Goal: Transaction & Acquisition: Register for event/course

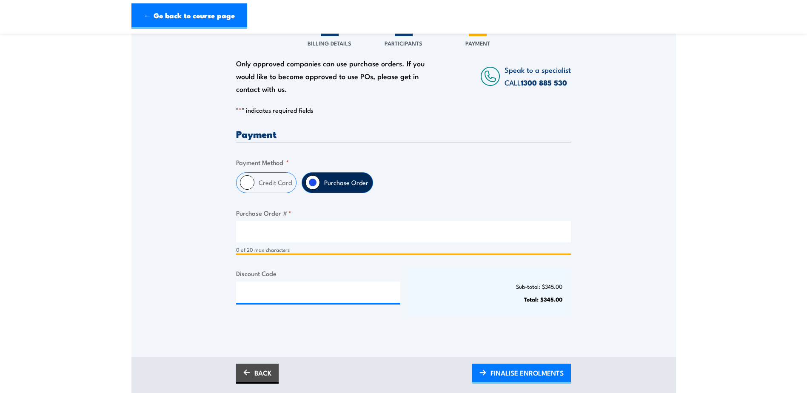
paste input "4701201803"
click at [248, 238] on input "4701201803" at bounding box center [403, 231] width 335 height 21
type input "4701201803"
click at [575, 192] on div "Only approved companies can use purchase orders. If you would like to become ap…" at bounding box center [403, 180] width 544 height 306
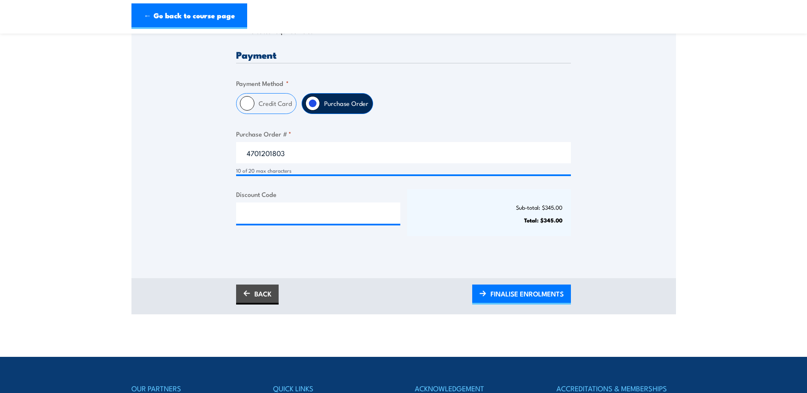
scroll to position [213, 0]
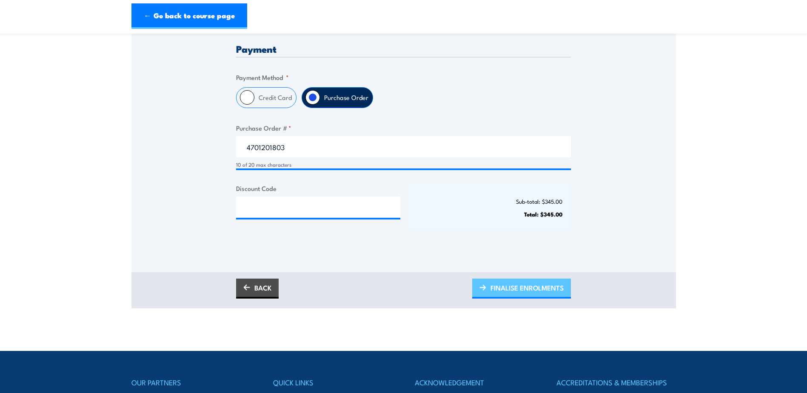
drag, startPoint x: 529, startPoint y: 298, endPoint x: 539, endPoint y: 291, distance: 11.6
click at [529, 298] on span "FINALISE ENROLMENTS" at bounding box center [526, 287] width 73 height 23
